Goal: Task Accomplishment & Management: Manage account settings

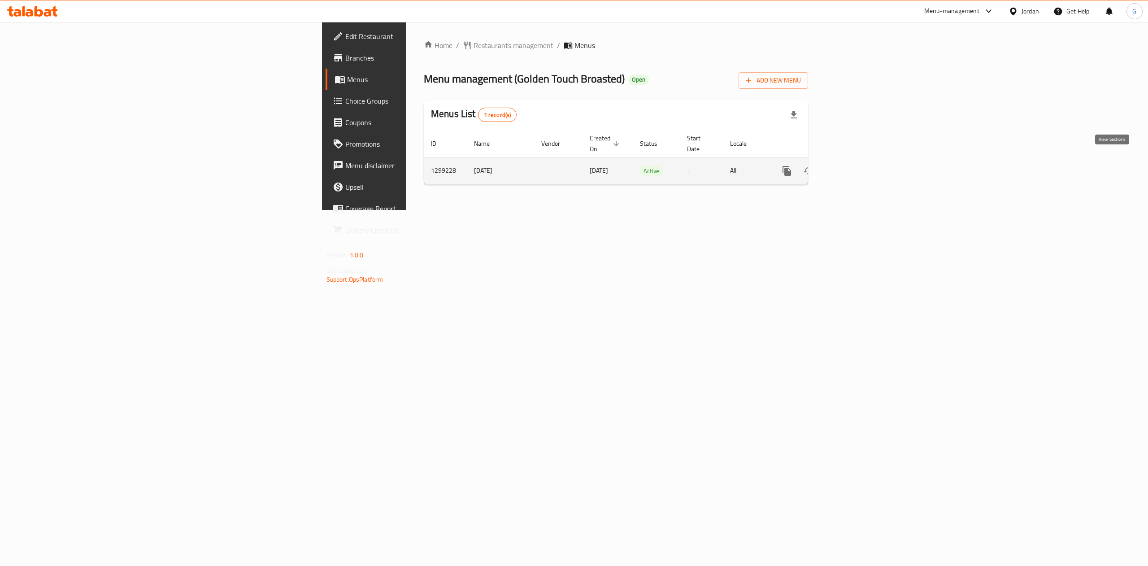
click at [857, 165] on icon "enhanced table" at bounding box center [851, 170] width 11 height 11
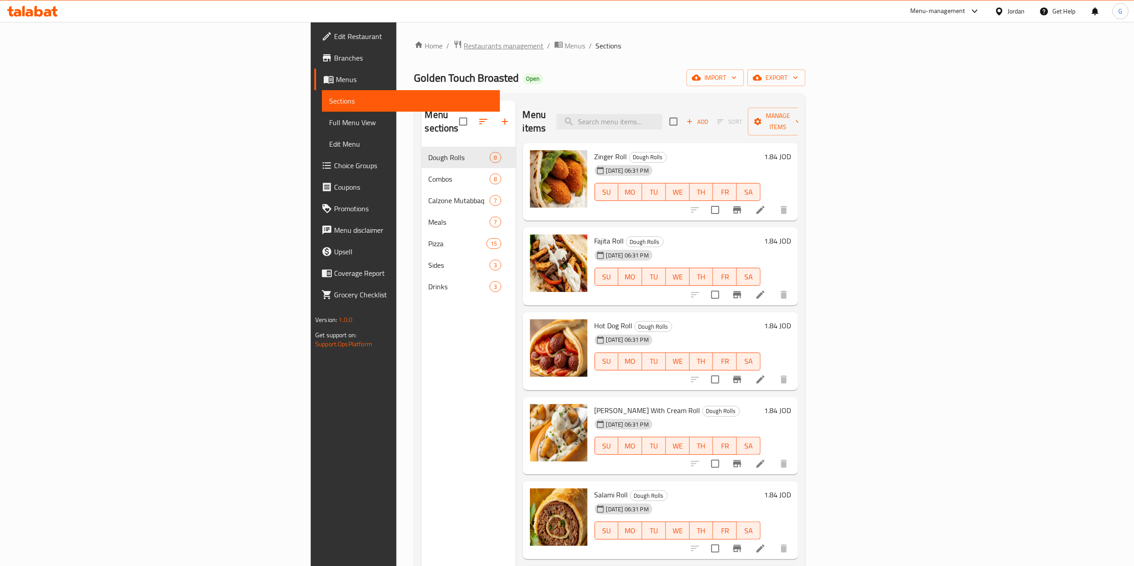
click at [464, 51] on span "Restaurants management" at bounding box center [504, 45] width 80 height 11
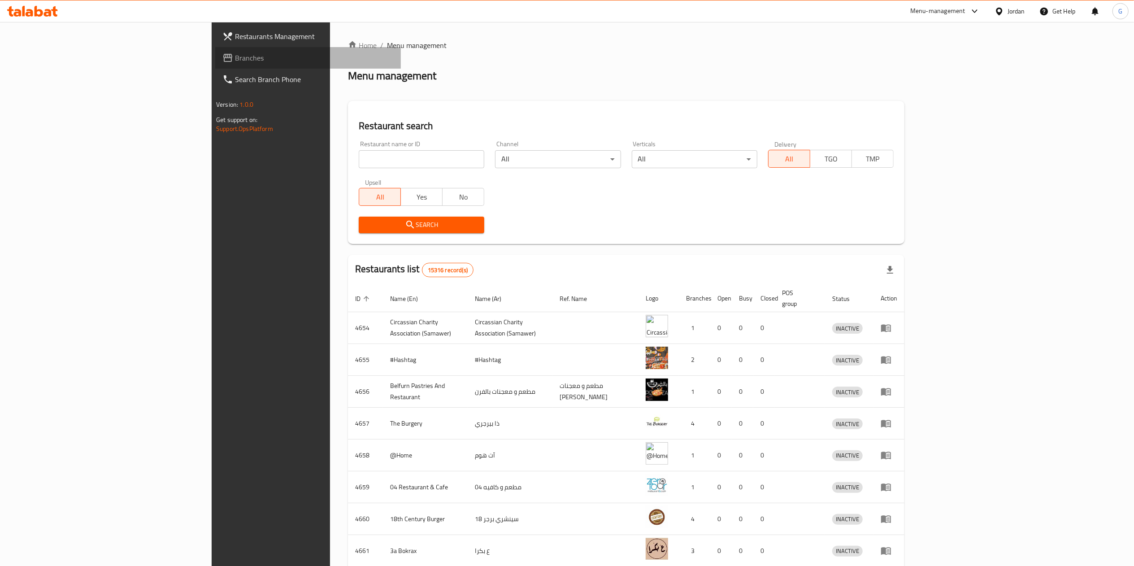
click at [235, 61] on span "Branches" at bounding box center [314, 57] width 159 height 11
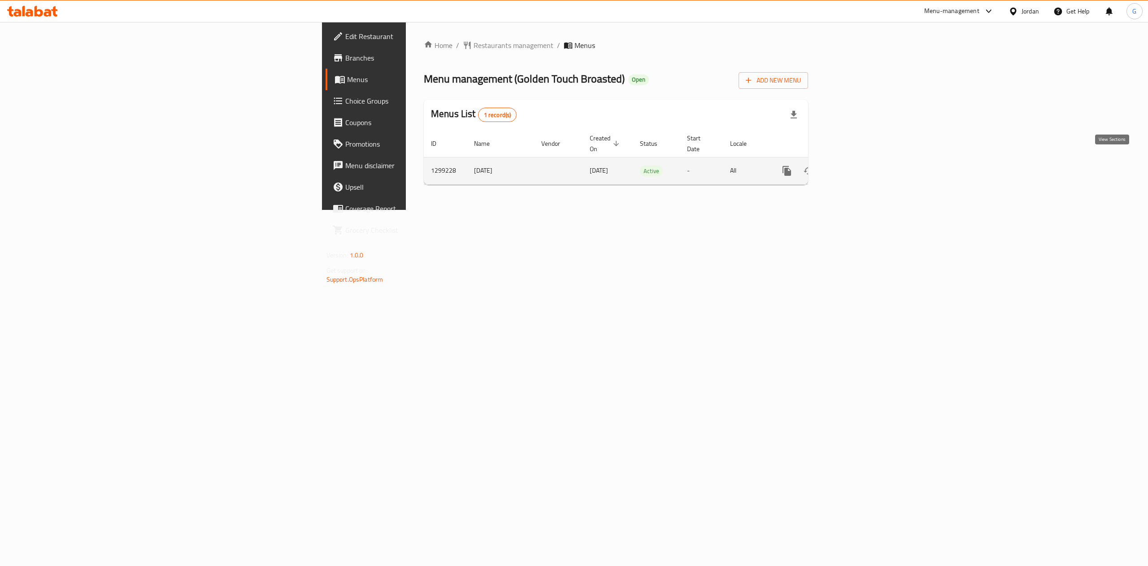
click at [862, 170] on link "enhanced table" at bounding box center [852, 171] width 22 height 22
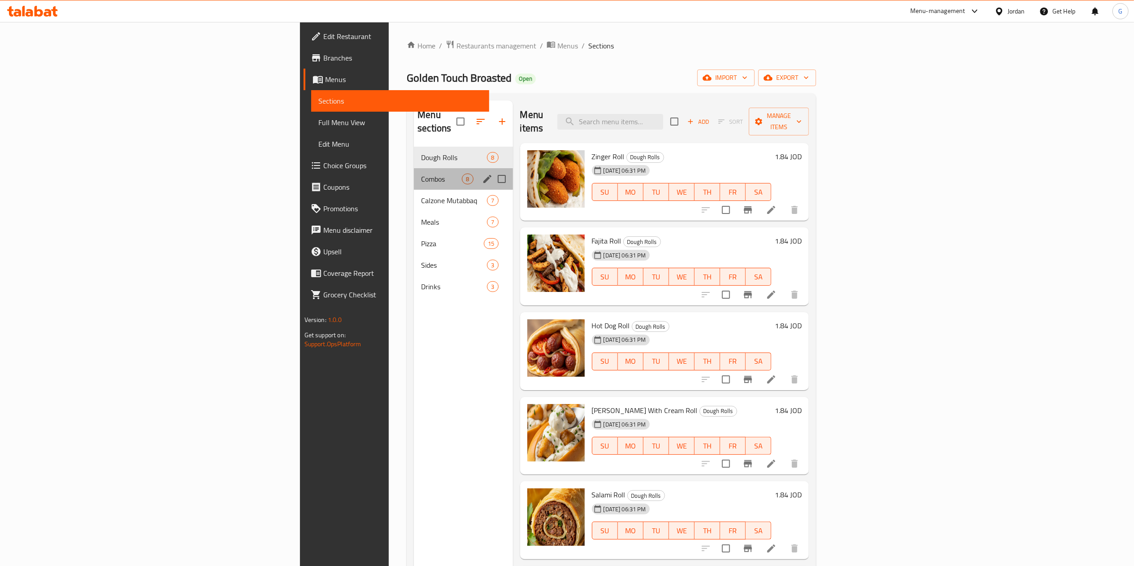
click at [414, 168] on div "Combos 8" at bounding box center [463, 179] width 99 height 22
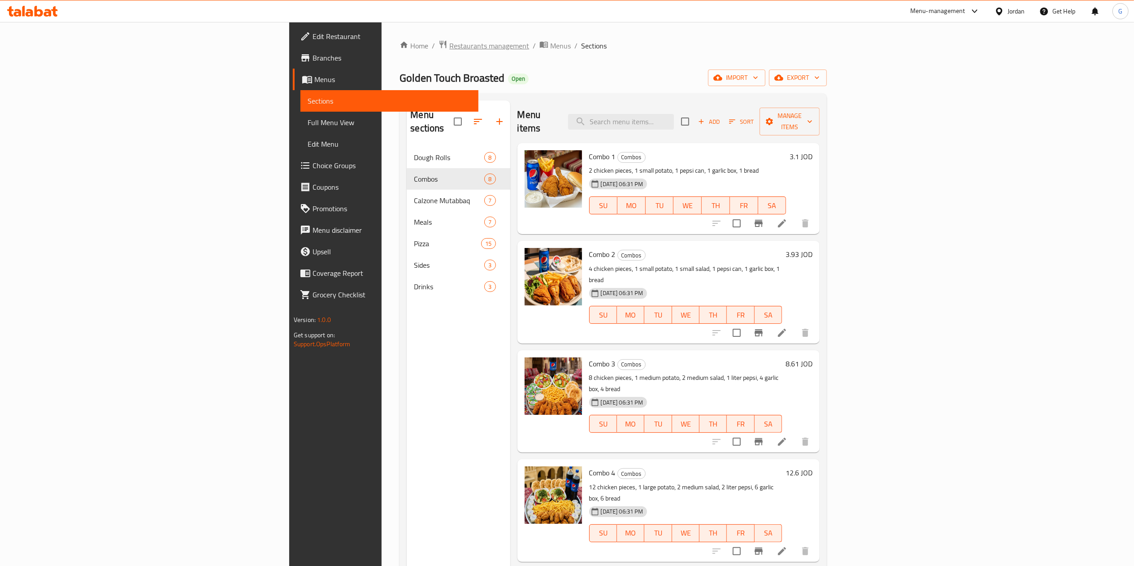
click at [449, 44] on span "Restaurants management" at bounding box center [489, 45] width 80 height 11
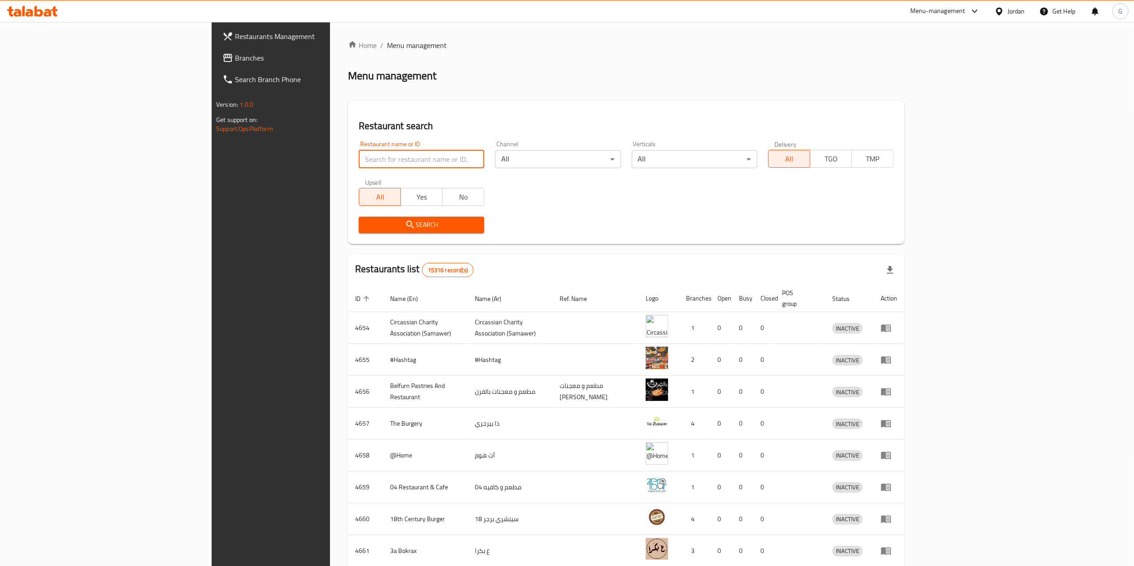
click at [359, 157] on input "search" at bounding box center [422, 159] width 126 height 18
type input "حكايا جنينتنا"
click at [366, 230] on span "Search" at bounding box center [421, 224] width 111 height 11
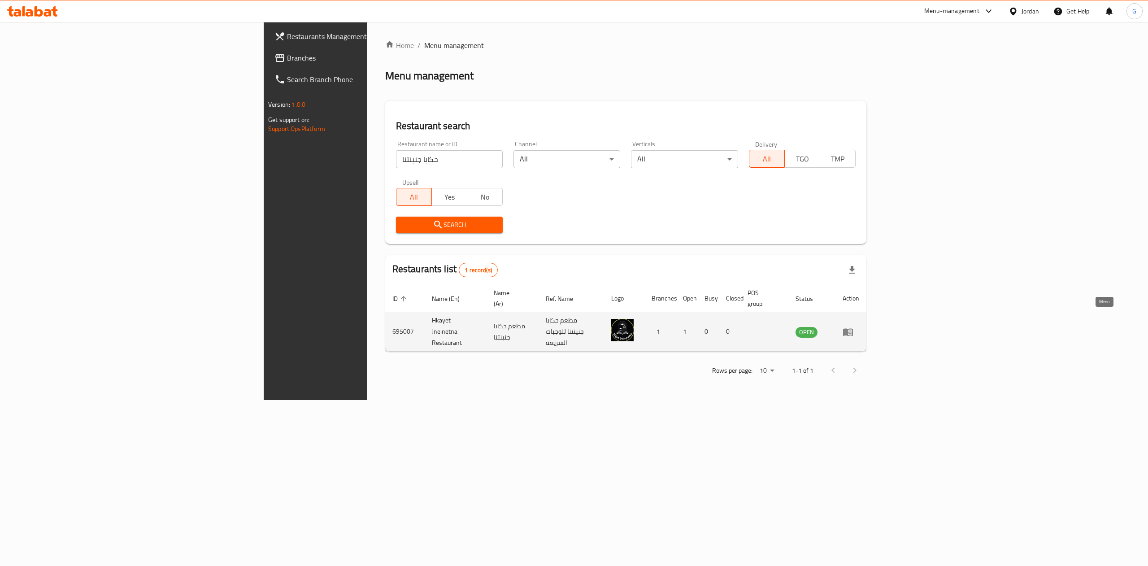
click at [853, 326] on icon "enhanced table" at bounding box center [847, 331] width 11 height 11
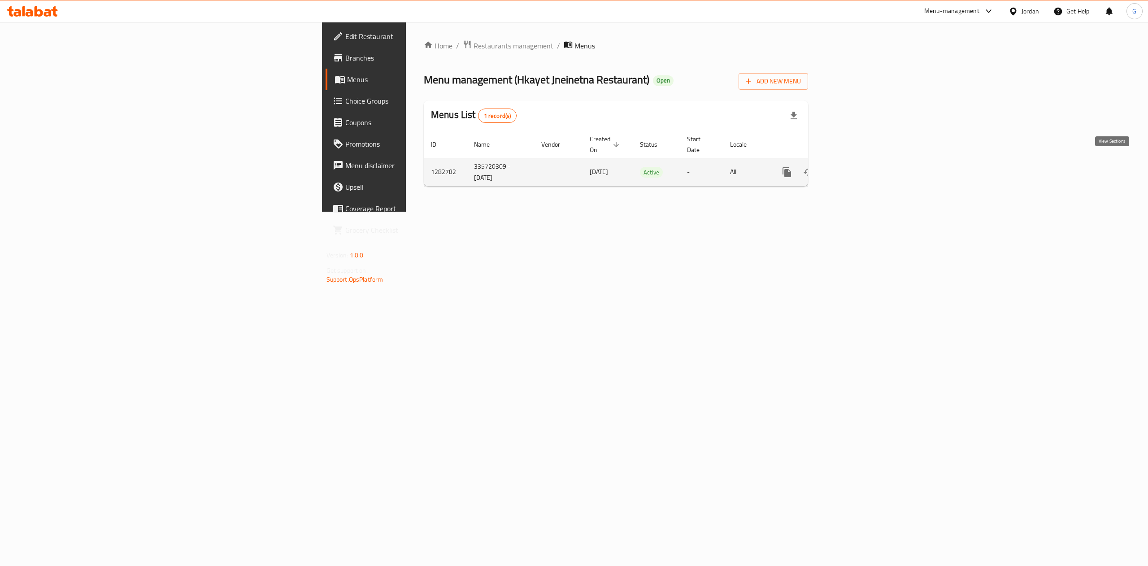
click at [862, 167] on link "enhanced table" at bounding box center [852, 172] width 22 height 22
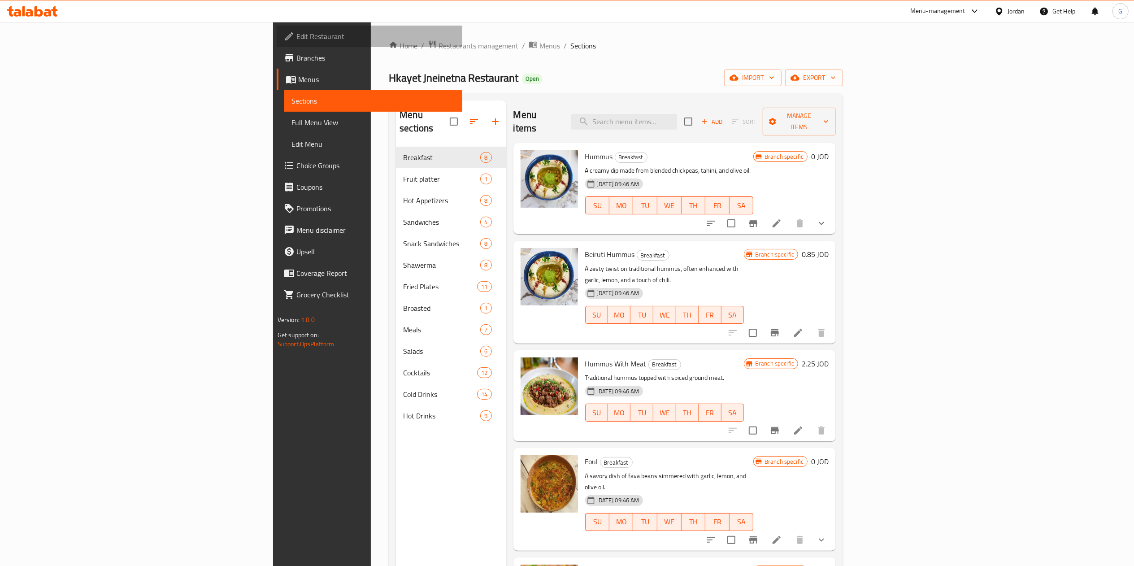
click at [296, 37] on span "Edit Restaurant" at bounding box center [375, 36] width 159 height 11
